Goal: Information Seeking & Learning: Learn about a topic

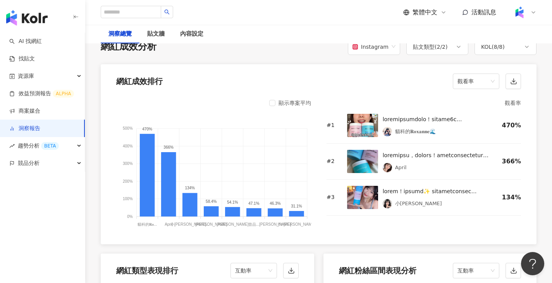
scroll to position [594, 0]
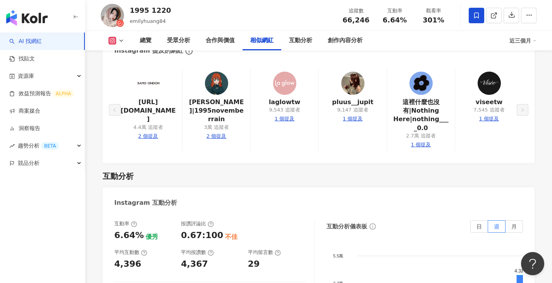
click at [42, 25] on img "button" at bounding box center [26, 17] width 41 height 15
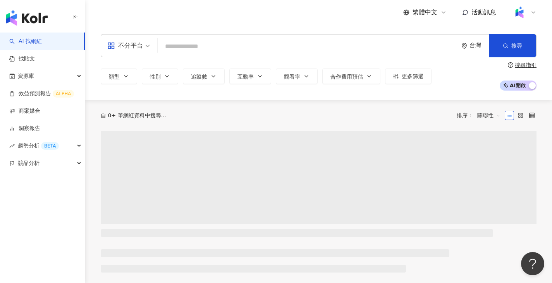
click at [183, 43] on input "search" at bounding box center [308, 46] width 294 height 15
type input "**********"
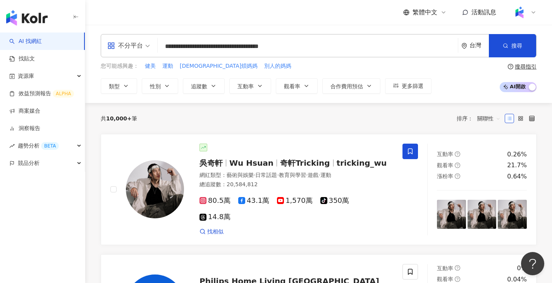
drag, startPoint x: 304, startPoint y: 48, endPoint x: 94, endPoint y: 51, distance: 209.9
click at [94, 51] on div "**********" at bounding box center [318, 64] width 467 height 60
drag, startPoint x: 329, startPoint y: 49, endPoint x: 108, endPoint y: 41, distance: 221.3
click at [108, 41] on div "**********" at bounding box center [319, 45] width 436 height 23
type input "**********"
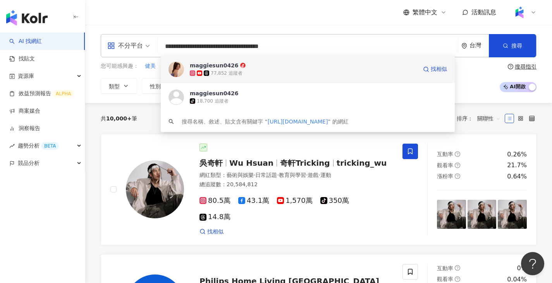
click at [185, 76] on div "maggiesun0426 77,852 追蹤者 找相似" at bounding box center [308, 69] width 294 height 28
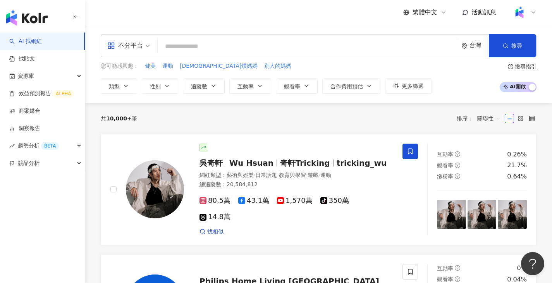
paste input "**********"
type input "**********"
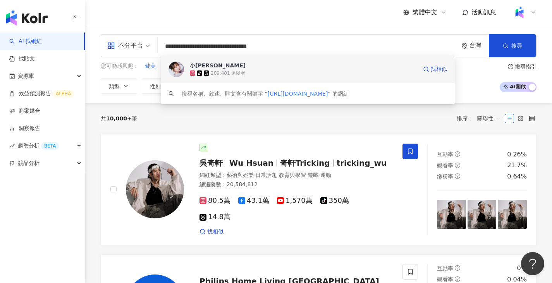
click at [189, 70] on div "小徐🌱 tiktok-icon 209,401 追蹤者 找相似" at bounding box center [308, 69] width 294 height 28
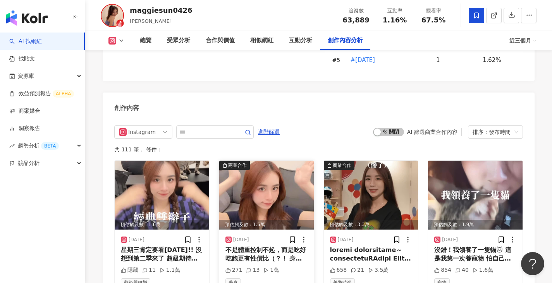
scroll to position [2370, 0]
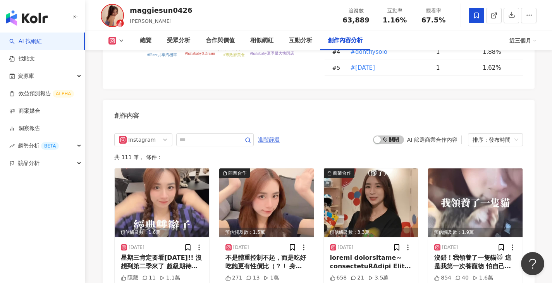
click at [280, 134] on span "進階篩選" at bounding box center [269, 140] width 22 height 12
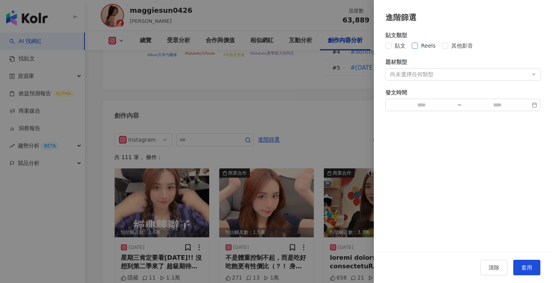
click at [423, 46] on span "Reels" at bounding box center [428, 45] width 21 height 9
click at [527, 264] on span "套用" at bounding box center [526, 267] width 11 height 6
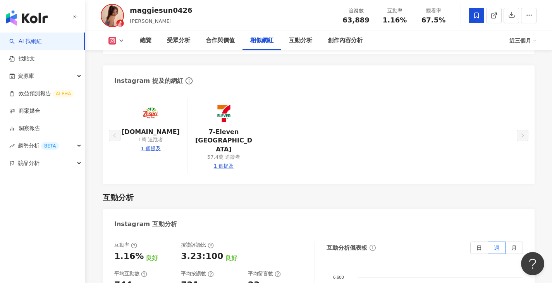
scroll to position [1476, 0]
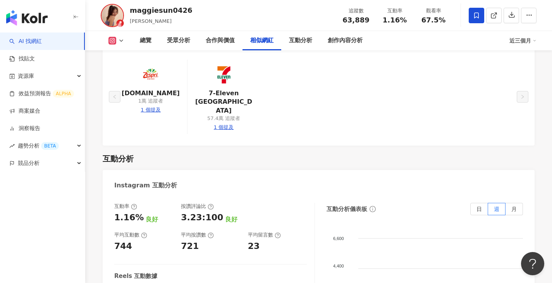
click at [24, 19] on img "button" at bounding box center [26, 17] width 41 height 15
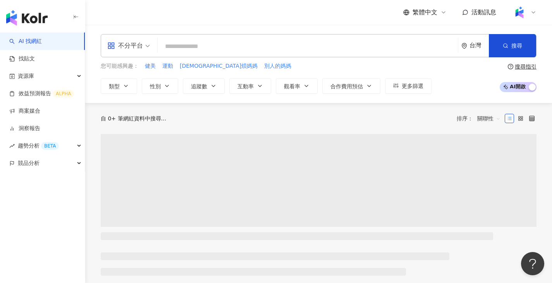
click at [226, 53] on input "search" at bounding box center [308, 46] width 294 height 15
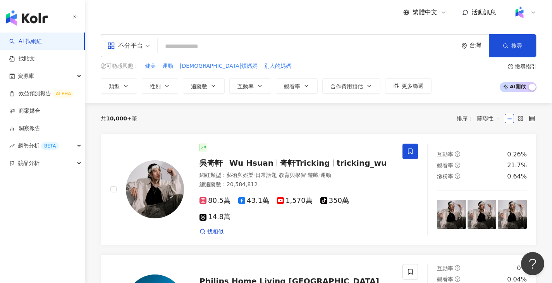
type input "**********"
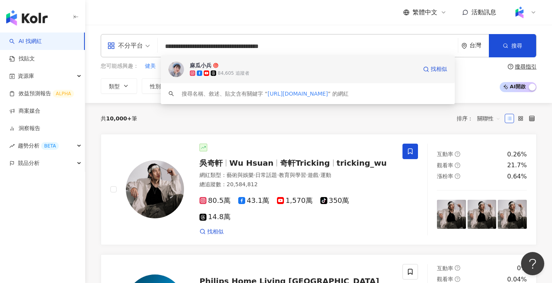
click at [221, 73] on div "84,605 追蹤者" at bounding box center [234, 73] width 32 height 7
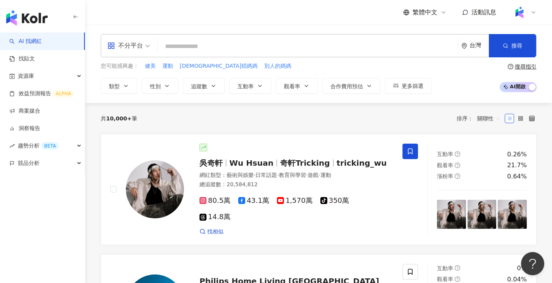
paste input "**********"
type input "**********"
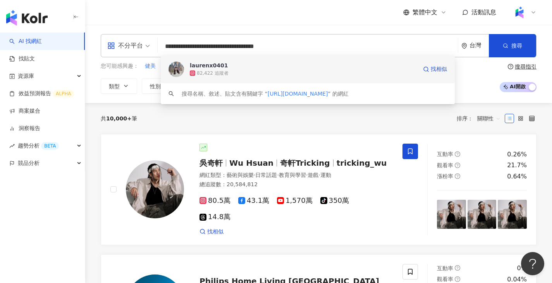
click at [177, 72] on img at bounding box center [175, 69] width 15 height 15
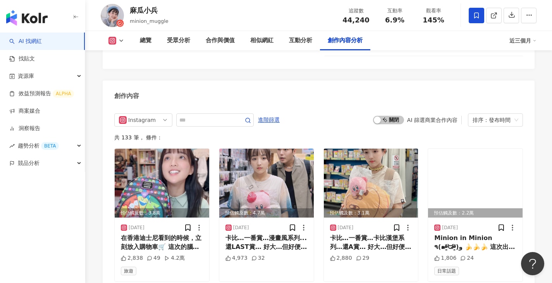
scroll to position [2357, 0]
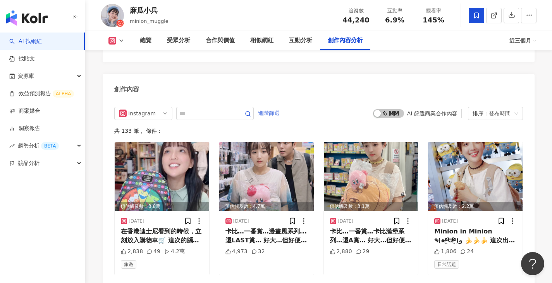
click at [280, 107] on span "進階篩選" at bounding box center [269, 113] width 22 height 12
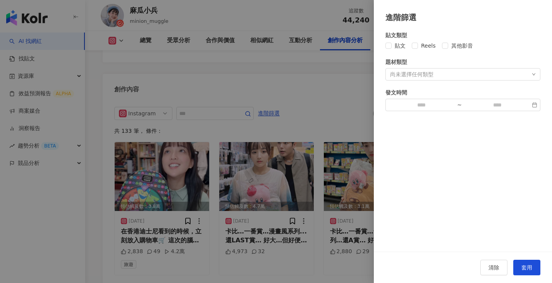
click at [230, 41] on div at bounding box center [276, 141] width 552 height 283
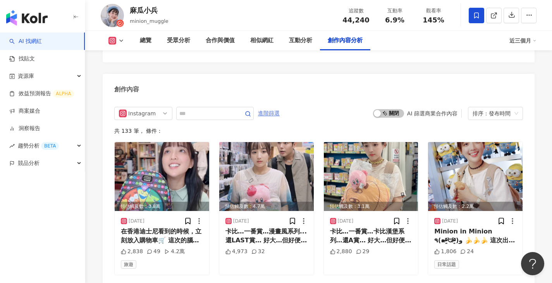
click at [280, 107] on span "進階篩選" at bounding box center [269, 113] width 22 height 12
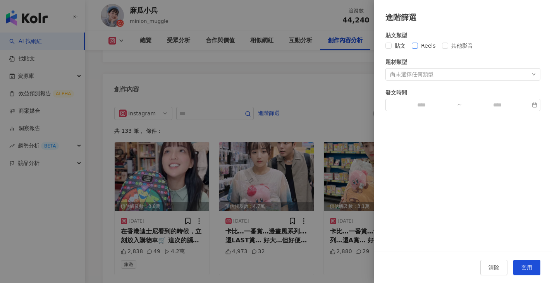
click at [419, 46] on span "Reels" at bounding box center [428, 45] width 21 height 9
click at [526, 264] on span "套用" at bounding box center [526, 267] width 11 height 6
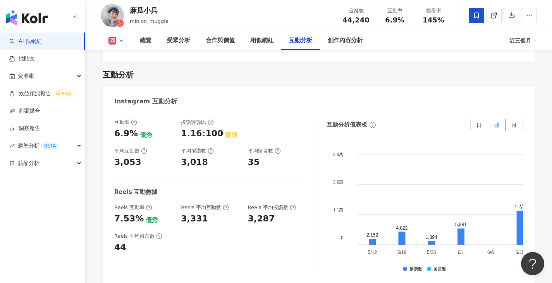
scroll to position [1520, 0]
click at [138, 41] on div "總覽" at bounding box center [145, 40] width 27 height 19
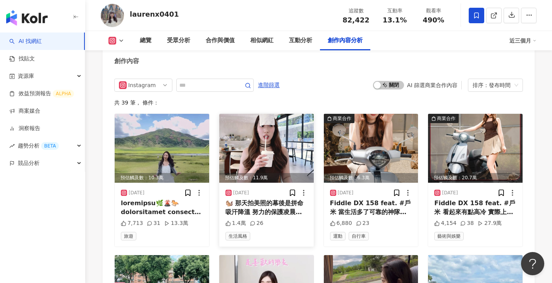
scroll to position [2426, 0]
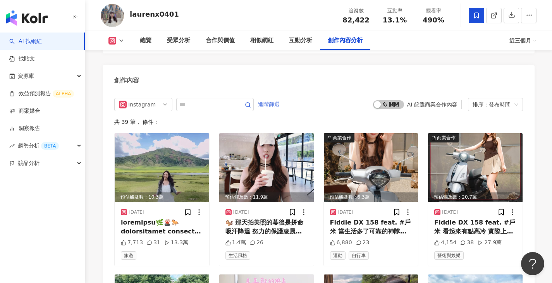
click at [280, 98] on span "進階篩選" at bounding box center [269, 104] width 22 height 12
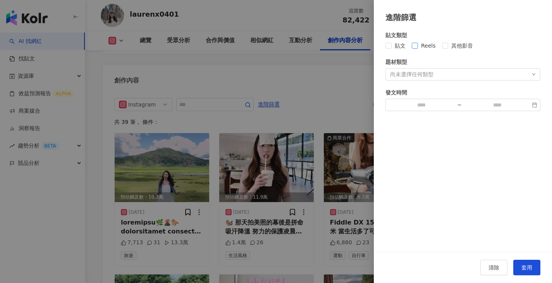
click at [436, 44] on span "Reels" at bounding box center [428, 45] width 21 height 9
click at [527, 276] on div "清除 套用" at bounding box center [463, 267] width 178 height 31
click at [528, 266] on span "套用" at bounding box center [526, 267] width 11 height 6
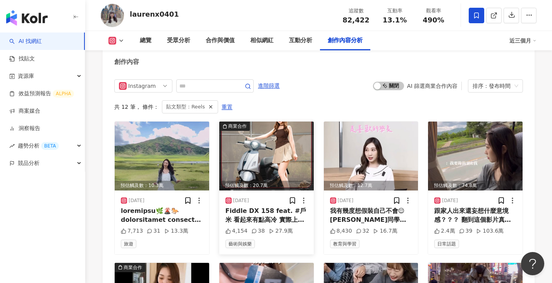
scroll to position [2484, 0]
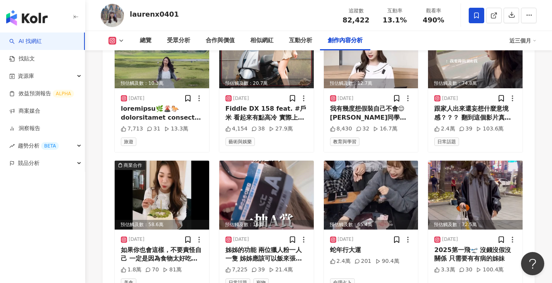
scroll to position [2508, 0]
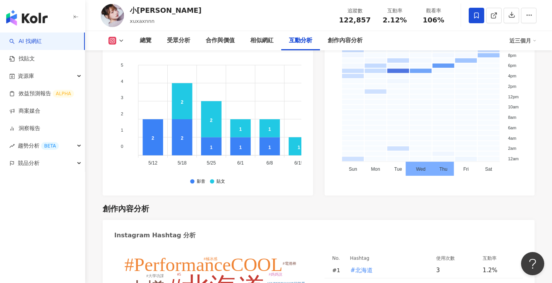
scroll to position [2201, 0]
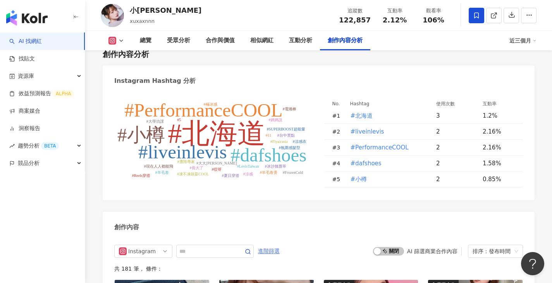
click at [280, 245] on span "進階篩選" at bounding box center [269, 251] width 22 height 12
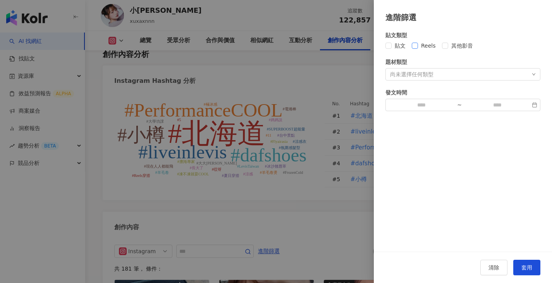
click at [429, 41] on span "Reels" at bounding box center [428, 45] width 21 height 9
click at [526, 268] on span "套用" at bounding box center [526, 267] width 11 height 6
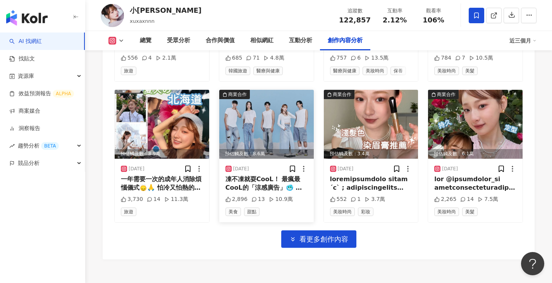
scroll to position [2681, 0]
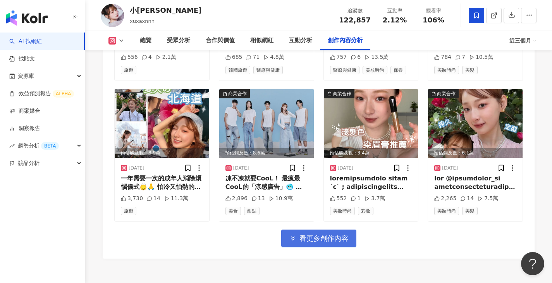
click at [306, 234] on span "看更多創作內容" at bounding box center [323, 238] width 49 height 9
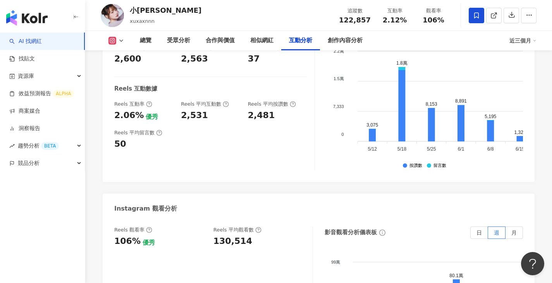
scroll to position [1581, 0]
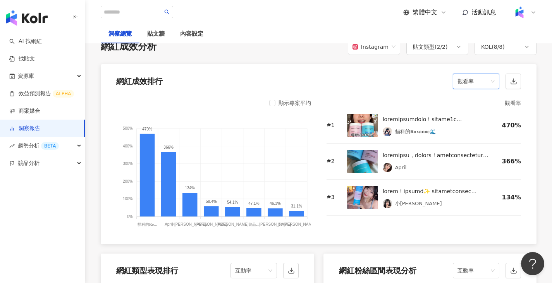
click at [184, 24] on div "繁體中文 活動訊息" at bounding box center [319, 12] width 436 height 25
click at [194, 32] on div "內容設定" at bounding box center [191, 33] width 23 height 9
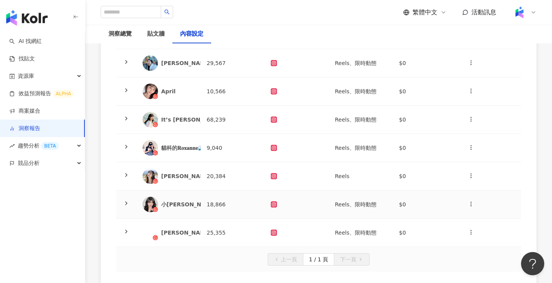
scroll to position [144, 0]
click at [242, 176] on td "20,384" at bounding box center [233, 175] width 64 height 28
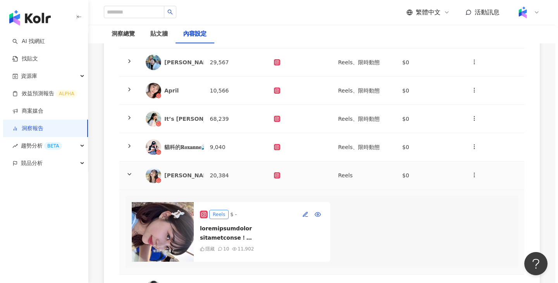
scroll to position [182, 0]
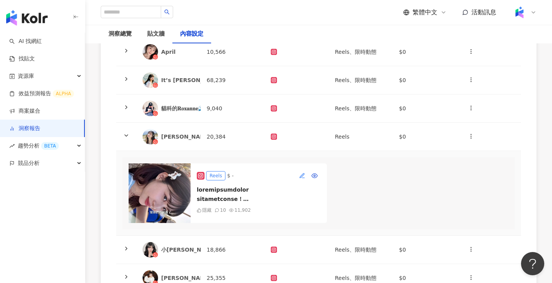
click at [301, 177] on icon "button" at bounding box center [302, 176] width 6 height 6
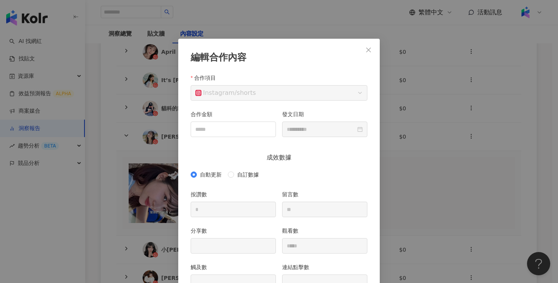
scroll to position [39, 0]
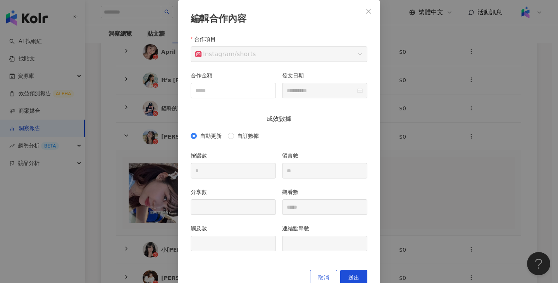
click at [319, 281] on span "取消" at bounding box center [323, 278] width 11 height 6
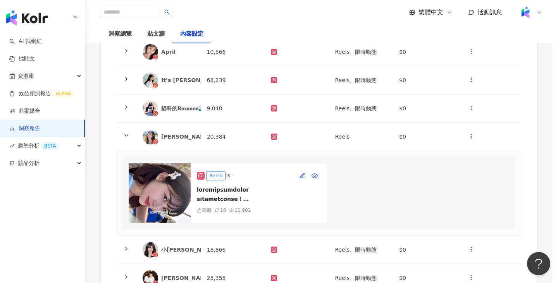
scroll to position [21, 0]
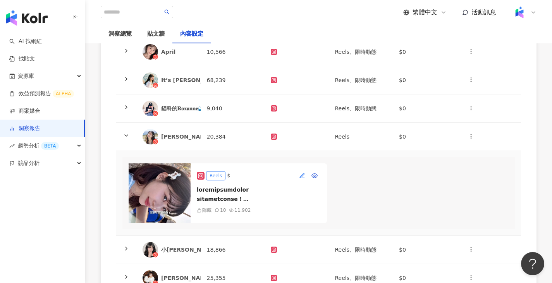
click at [304, 173] on icon "button" at bounding box center [302, 175] width 4 height 4
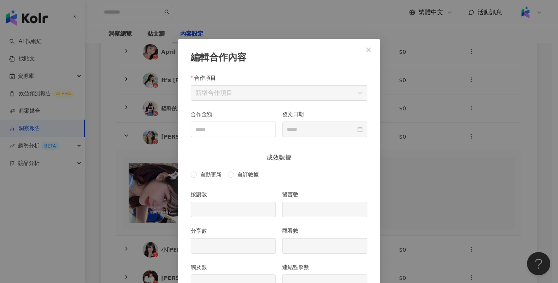
scroll to position [39, 0]
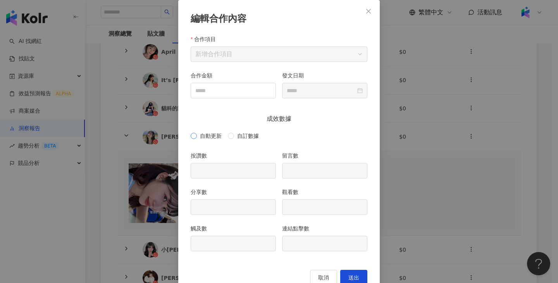
click at [219, 134] on span "自動更新" at bounding box center [211, 136] width 28 height 9
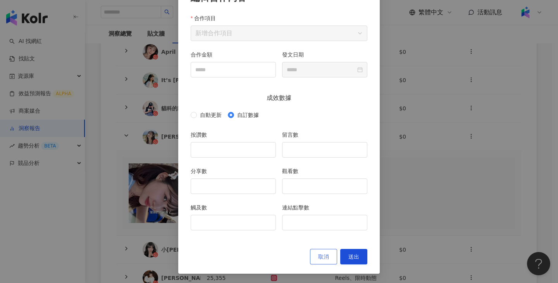
click at [318, 258] on span "取消" at bounding box center [323, 257] width 11 height 6
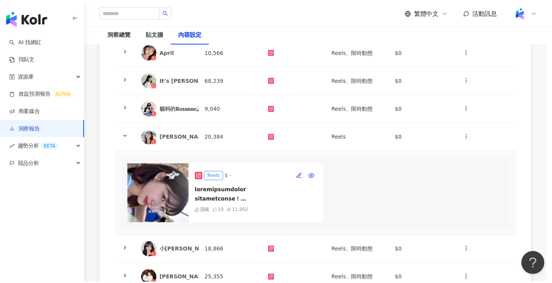
scroll to position [0, 0]
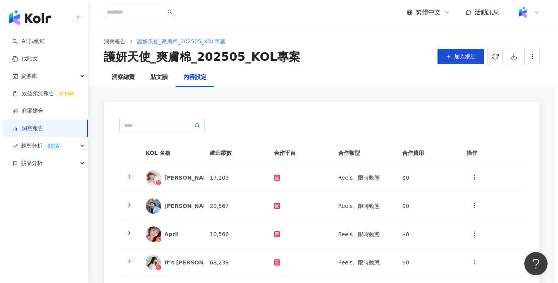
scroll to position [194, 0]
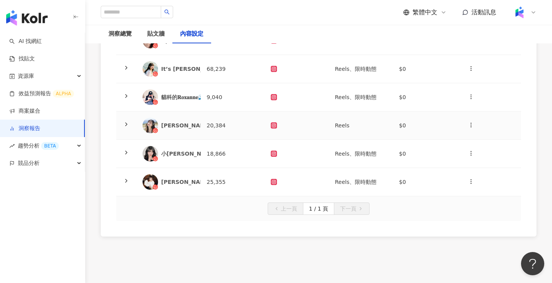
click at [204, 115] on td "20,384" at bounding box center [233, 126] width 64 height 28
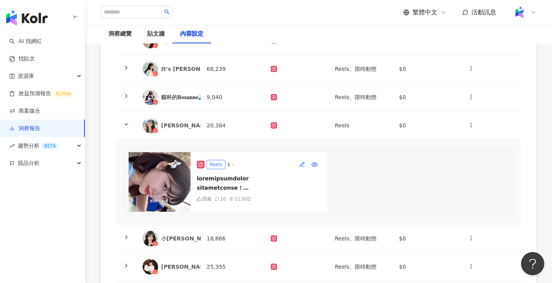
click at [299, 165] on icon "button" at bounding box center [302, 164] width 6 height 6
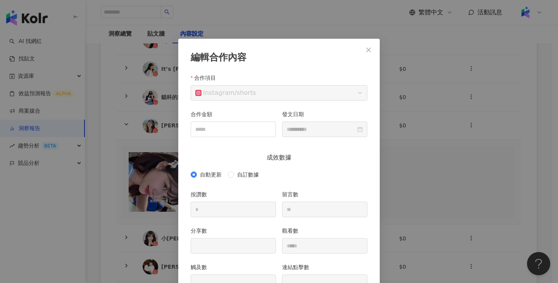
scroll to position [39, 0]
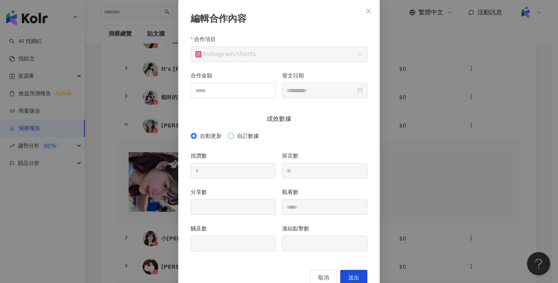
click at [237, 136] on span "自訂數據" at bounding box center [248, 136] width 28 height 9
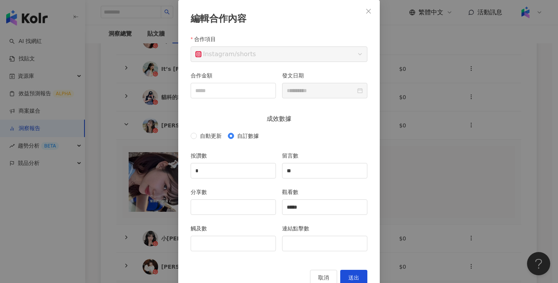
click at [226, 236] on div "觸及數" at bounding box center [233, 230] width 85 height 12
click at [230, 242] on input "觸及數" at bounding box center [233, 243] width 84 height 15
drag, startPoint x: 220, startPoint y: 239, endPoint x: 151, endPoint y: 232, distance: 69.3
click at [151, 232] on div "**********" at bounding box center [279, 141] width 558 height 283
type input "****"
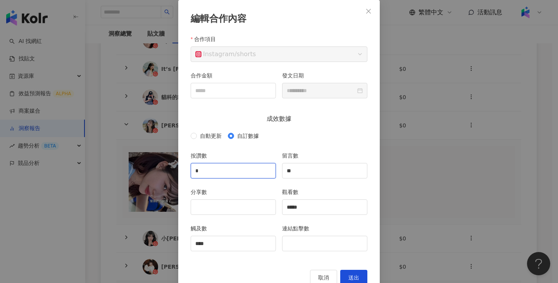
drag, startPoint x: 228, startPoint y: 174, endPoint x: 139, endPoint y: 149, distance: 92.0
click at [139, 149] on div "**********" at bounding box center [279, 141] width 558 height 283
type input "***"
click at [244, 206] on input "分享數" at bounding box center [233, 207] width 84 height 15
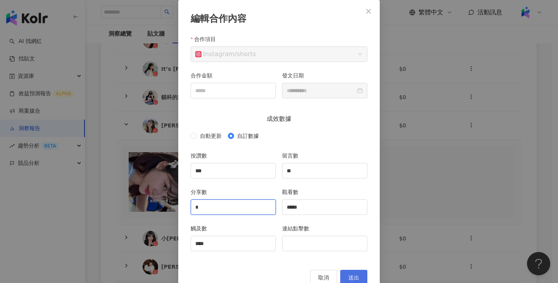
type input "*"
click at [354, 273] on button "送出" at bounding box center [353, 277] width 27 height 15
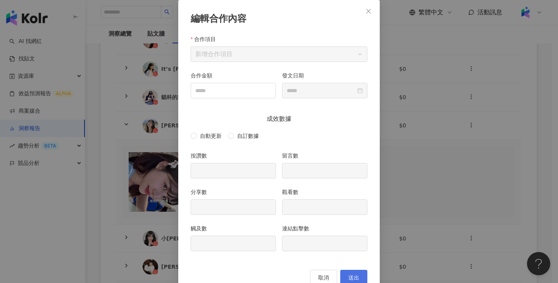
type input "***"
type input "**"
type input "*"
type input "*****"
type input "****"
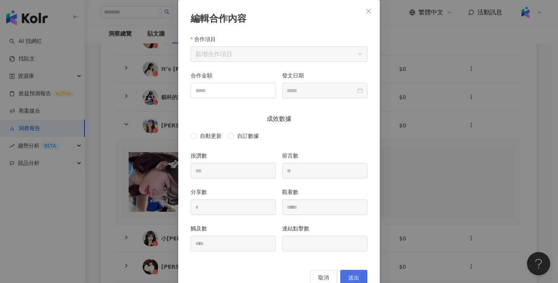
type input "**********"
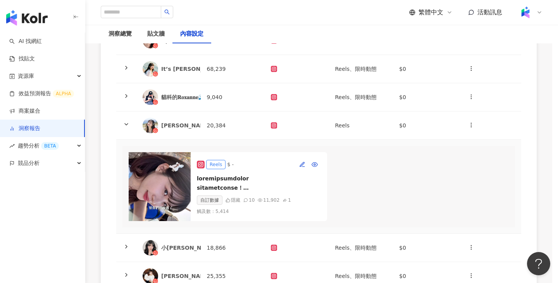
scroll to position [0, 0]
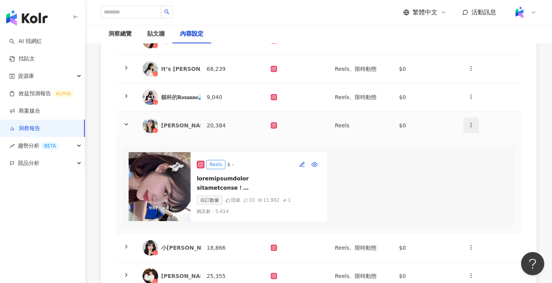
click at [472, 123] on icon "button" at bounding box center [471, 125] width 6 height 6
click at [471, 145] on icon at bounding box center [471, 143] width 5 height 5
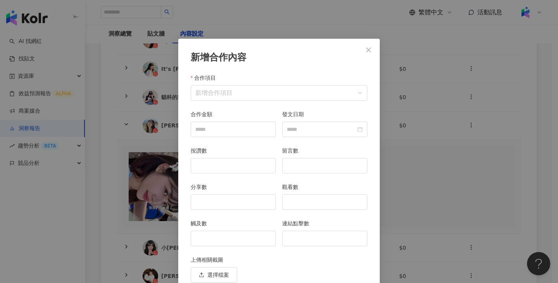
scroll to position [34, 0]
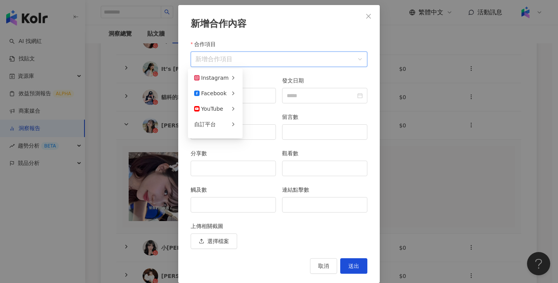
click at [287, 59] on input "合作項目" at bounding box center [278, 59] width 167 height 15
click at [252, 91] on span "限時動態" at bounding box center [260, 93] width 22 height 6
click at [359, 95] on div at bounding box center [324, 95] width 85 height 15
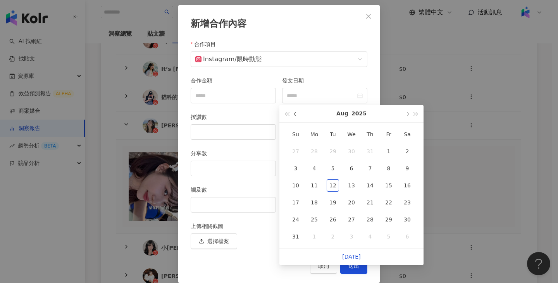
click at [293, 115] on button "button" at bounding box center [295, 113] width 9 height 17
click at [313, 221] on div "30" at bounding box center [314, 219] width 12 height 12
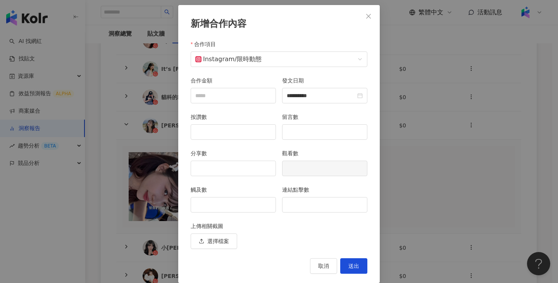
type input "**********"
click at [230, 207] on input "觸及數" at bounding box center [233, 204] width 84 height 15
type input "*"
type input "***"
click at [283, 207] on input "連結點擊數" at bounding box center [324, 204] width 84 height 15
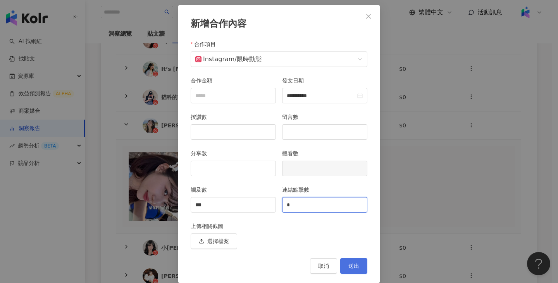
type input "*"
click at [353, 266] on span "送出" at bounding box center [353, 266] width 11 height 6
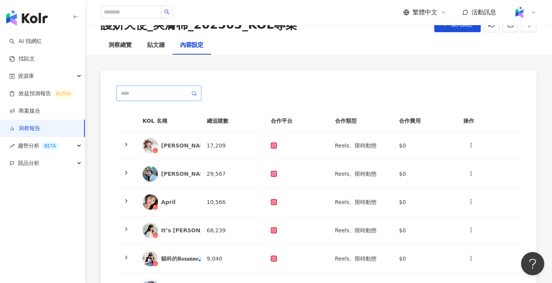
scroll to position [39, 0]
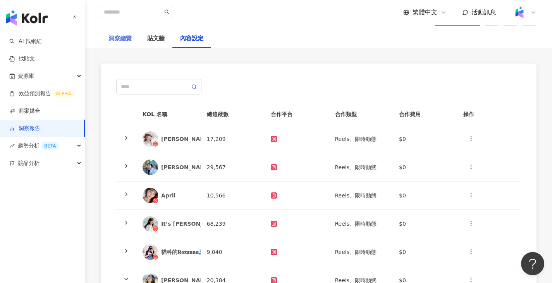
click at [132, 39] on div "洞察總覽" at bounding box center [120, 38] width 39 height 19
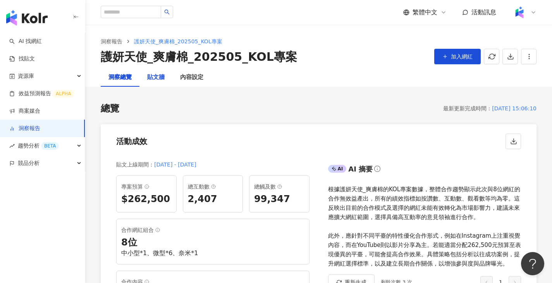
click at [147, 77] on div "貼文牆" at bounding box center [155, 77] width 17 height 9
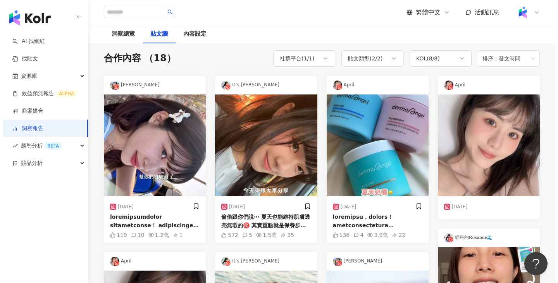
scroll to position [52, 0]
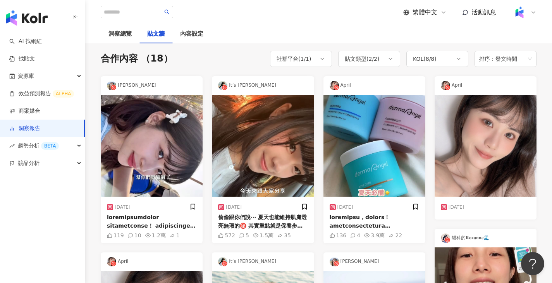
drag, startPoint x: 155, startPoint y: 213, endPoint x: 132, endPoint y: 212, distance: 22.9
click at [132, 212] on div "[DATE]" at bounding box center [151, 207] width 89 height 12
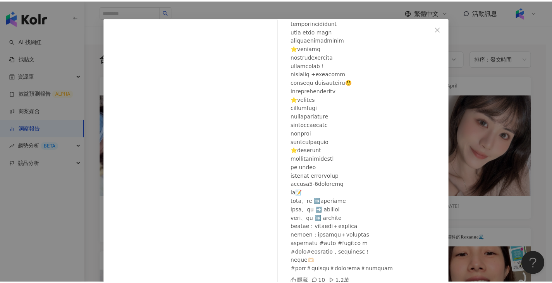
scroll to position [55, 0]
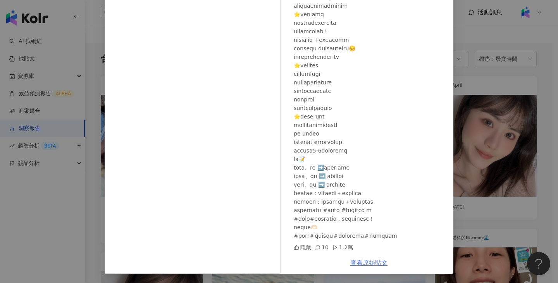
click at [372, 263] on link "查看原始貼文" at bounding box center [368, 262] width 37 height 7
click at [545, 72] on div "[PERSON_NAME] [DATE] 隱藏 10 1.2萬 查看原始貼文" at bounding box center [279, 141] width 558 height 283
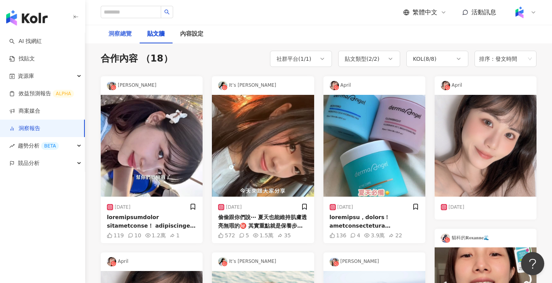
click at [117, 42] on div "洞察總覽" at bounding box center [120, 34] width 39 height 19
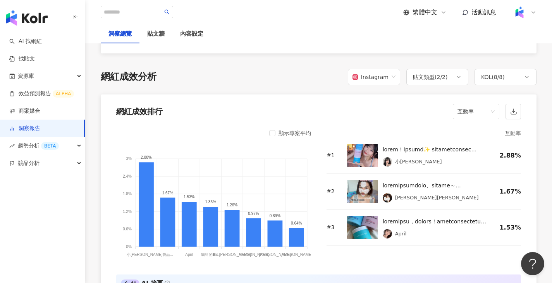
scroll to position [603, 0]
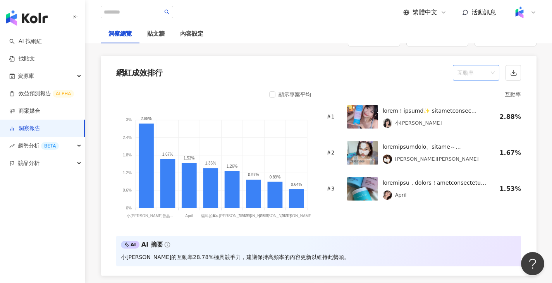
click at [478, 80] on span "互動率" at bounding box center [475, 72] width 37 height 15
click at [474, 154] on div "觸及率" at bounding box center [475, 149] width 43 height 13
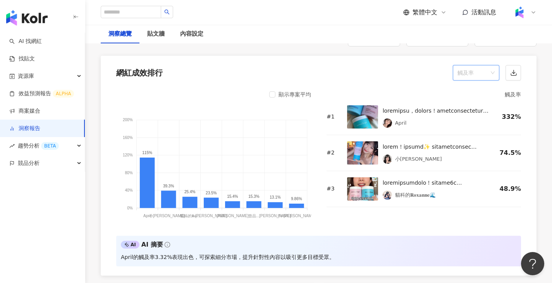
click at [498, 77] on div "觸及率" at bounding box center [476, 72] width 46 height 15
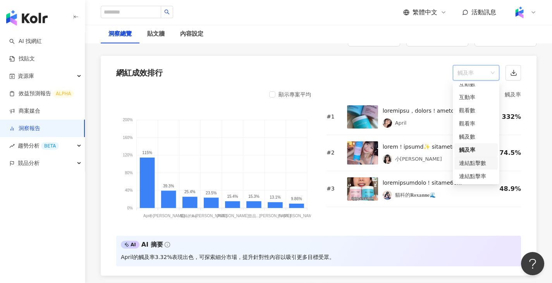
click at [473, 166] on div "連結點擊數" at bounding box center [476, 163] width 34 height 9
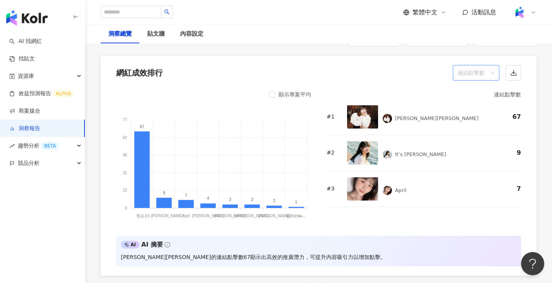
click at [488, 80] on span "連結點擊數" at bounding box center [475, 72] width 37 height 15
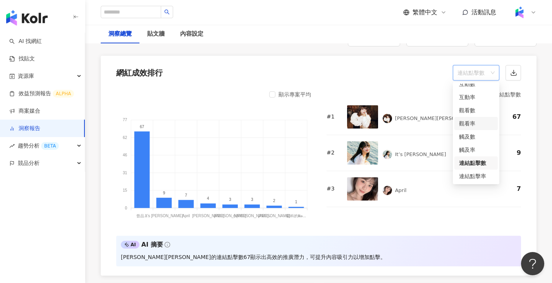
click at [473, 125] on div "觀看率" at bounding box center [476, 123] width 34 height 9
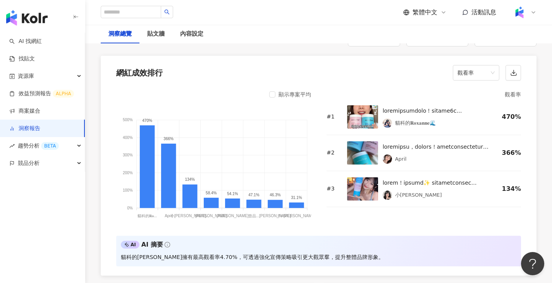
click at [204, 70] on div "網紅成效排行 觀看率" at bounding box center [319, 70] width 436 height 29
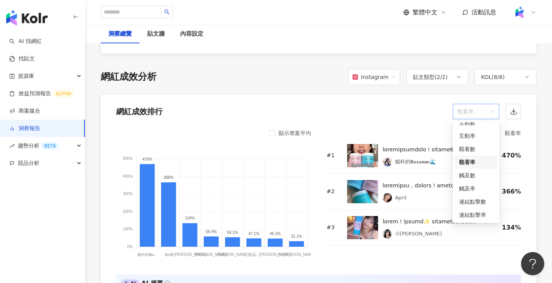
click at [492, 112] on span "觀看率" at bounding box center [475, 111] width 37 height 15
click at [478, 138] on div "互動率" at bounding box center [476, 136] width 34 height 9
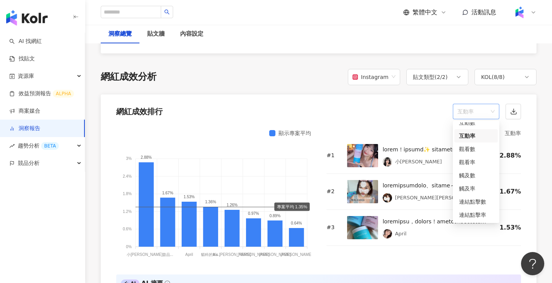
click at [489, 113] on span "互動率" at bounding box center [475, 111] width 37 height 15
click at [493, 112] on span "互動率" at bounding box center [475, 111] width 37 height 15
click at [472, 187] on div "觸及率" at bounding box center [476, 188] width 34 height 9
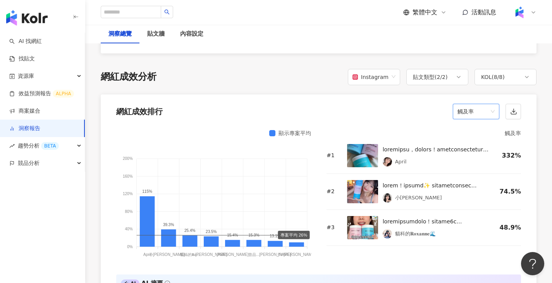
click at [502, 117] on div "觸及率 觸及率" at bounding box center [487, 111] width 68 height 15
click at [480, 111] on span "觸及率" at bounding box center [475, 111] width 37 height 15
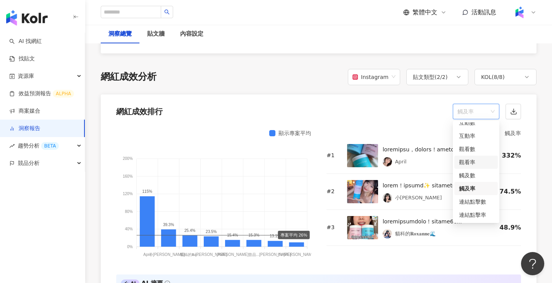
click at [479, 157] on div "觀看率" at bounding box center [475, 162] width 43 height 13
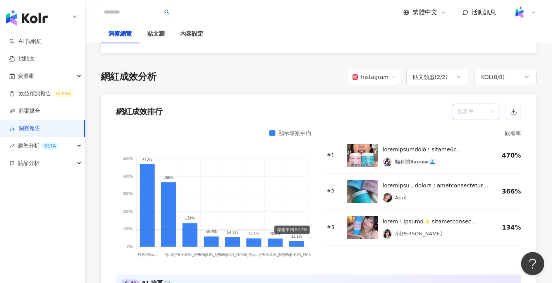
click at [488, 113] on span "觀看率" at bounding box center [475, 111] width 37 height 15
click at [478, 189] on div "觸及率" at bounding box center [476, 188] width 34 height 9
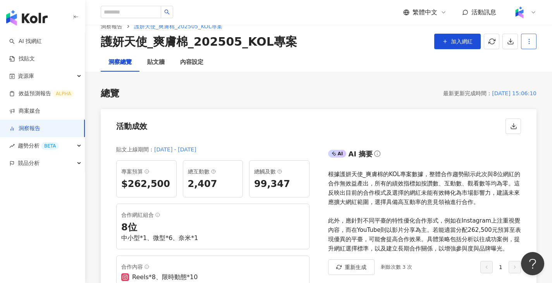
scroll to position [0, 0]
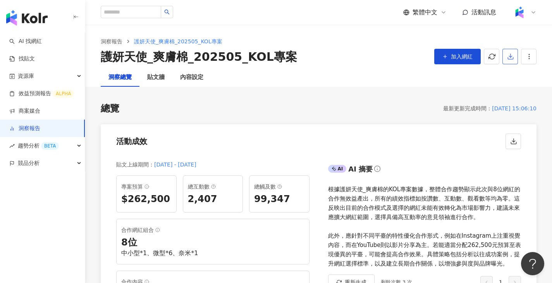
click at [516, 56] on button "button" at bounding box center [509, 56] width 15 height 15
click at [524, 93] on span "匯出 Excel" at bounding box center [521, 90] width 27 height 9
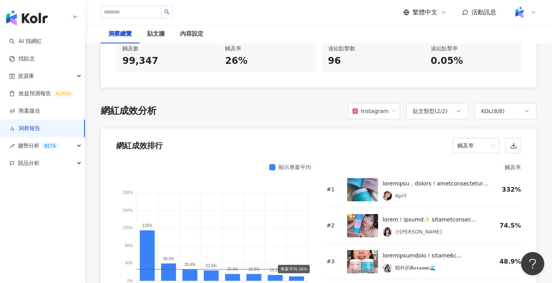
scroll to position [581, 0]
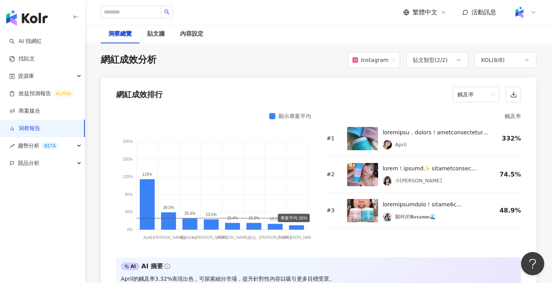
click at [305, 117] on div "顯示專案平均" at bounding box center [294, 116] width 33 height 9
click at [276, 115] on div "顯示專案平均" at bounding box center [290, 116] width 42 height 9
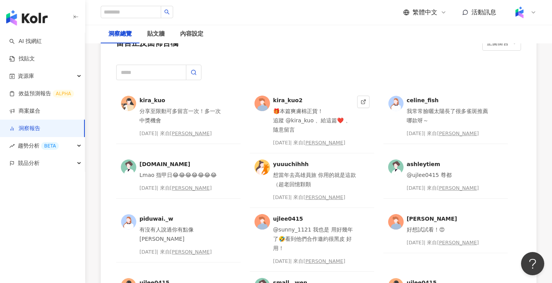
scroll to position [1975, 0]
click at [189, 31] on div "內容設定" at bounding box center [191, 33] width 23 height 9
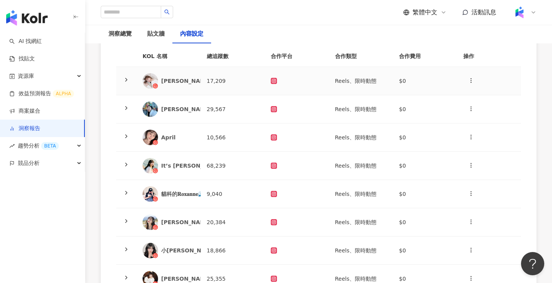
scroll to position [116, 0]
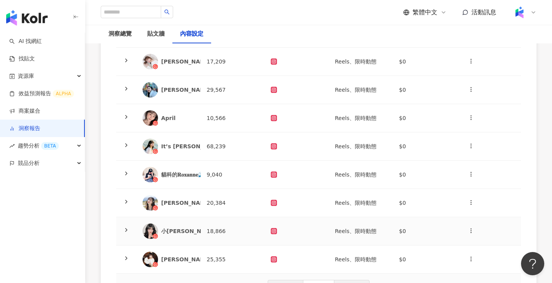
click at [222, 233] on td "18,866" at bounding box center [233, 231] width 64 height 28
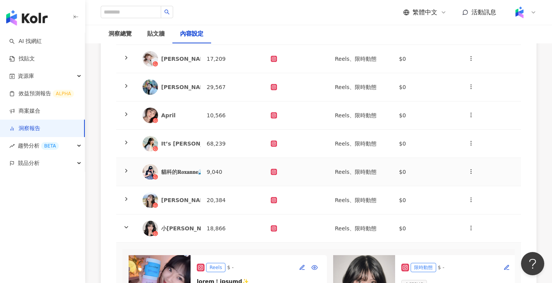
scroll to position [232, 0]
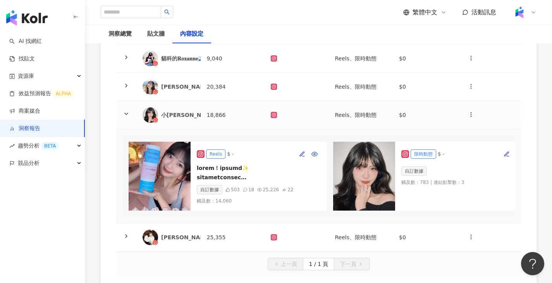
click at [214, 113] on td "18,866" at bounding box center [233, 115] width 64 height 28
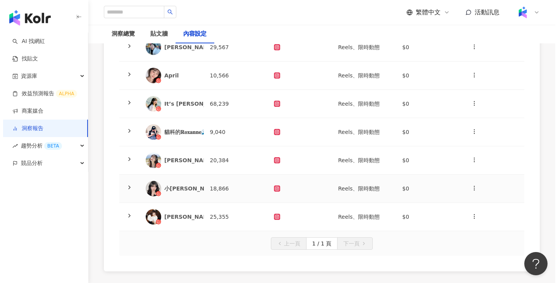
scroll to position [155, 0]
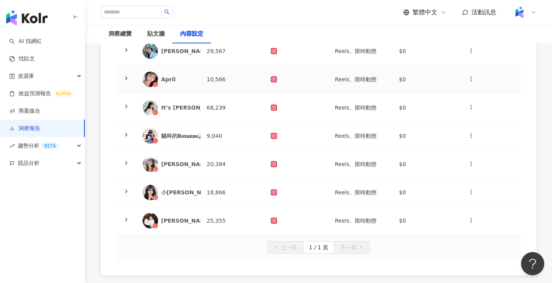
click at [222, 85] on td "10,566" at bounding box center [233, 79] width 64 height 28
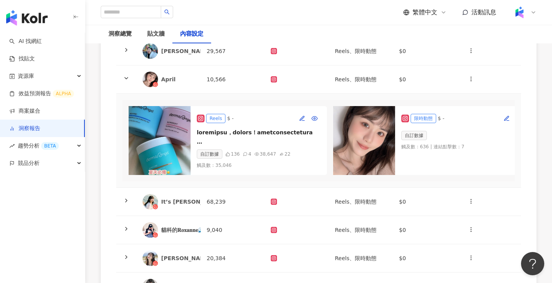
click at [183, 116] on img at bounding box center [160, 140] width 62 height 69
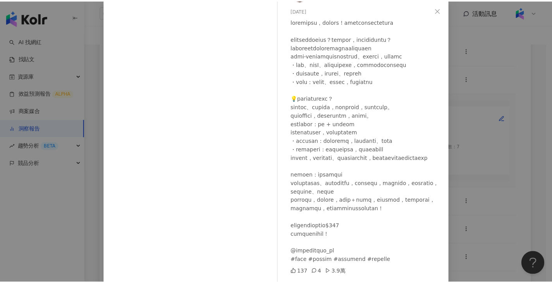
scroll to position [64, 0]
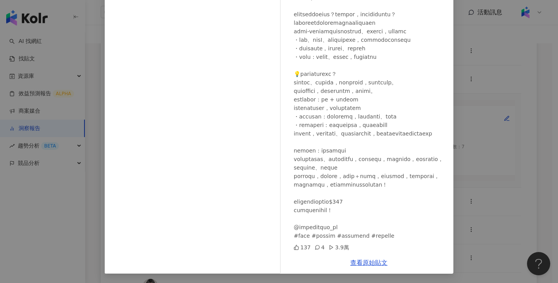
click at [503, 132] on div "April [DATE] 137 4 3.9萬 查看原始貼文" at bounding box center [279, 141] width 558 height 283
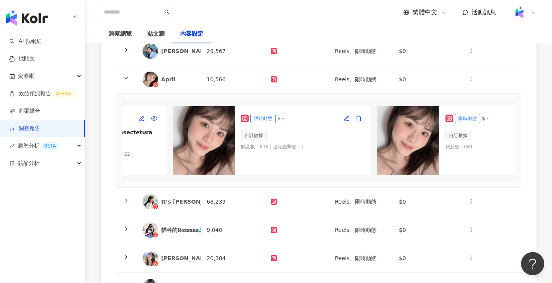
scroll to position [0, 233]
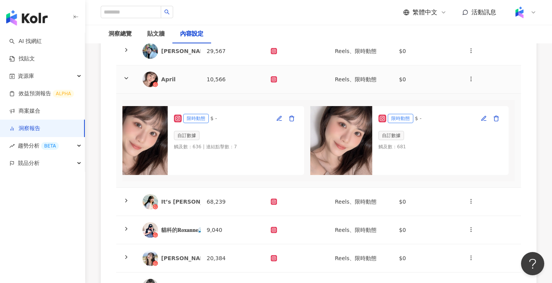
click at [230, 77] on td "10,566" at bounding box center [233, 79] width 64 height 28
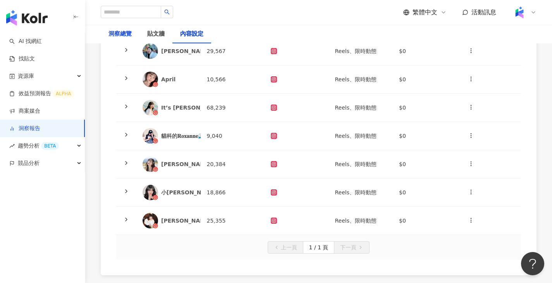
click at [114, 31] on div "洞察總覽" at bounding box center [119, 33] width 23 height 9
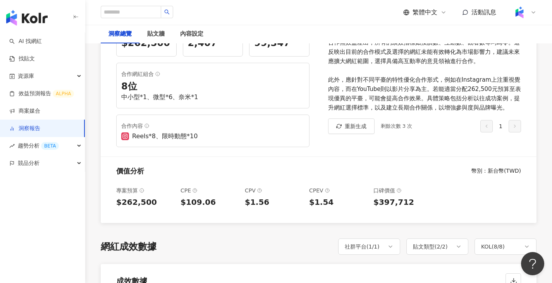
scroll to position [155, 0]
